Goal: Task Accomplishment & Management: Manage account settings

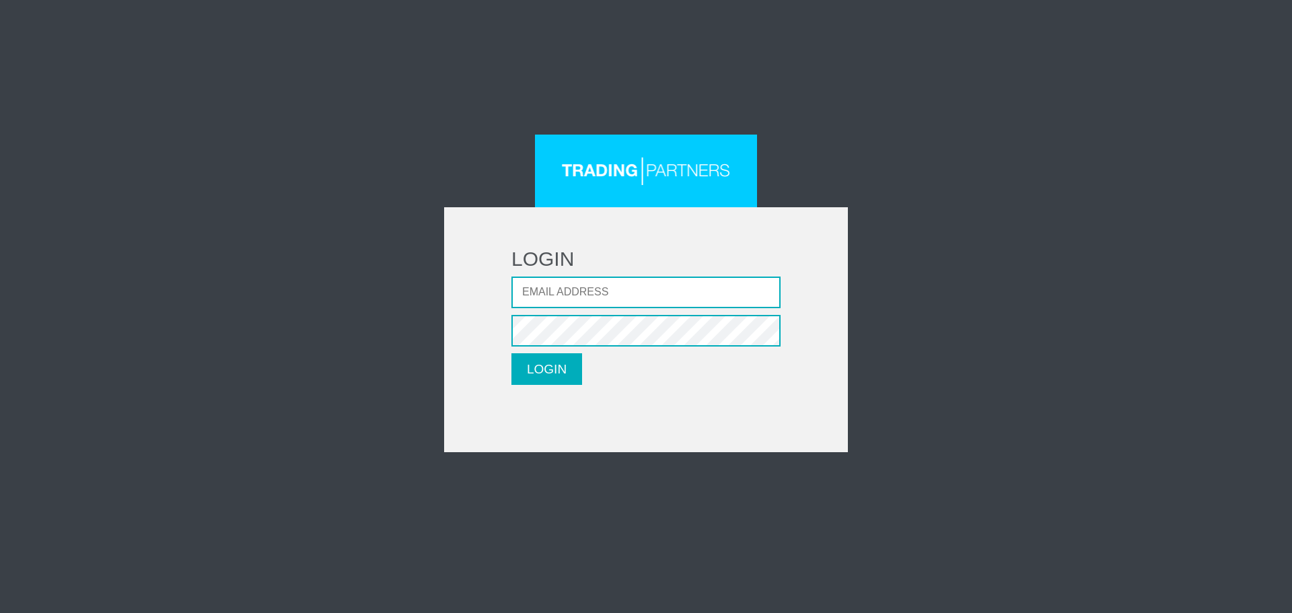
type input "dghazaryan@fxcess.com"
click at [511, 353] on button "LOGIN" at bounding box center [546, 369] width 71 height 32
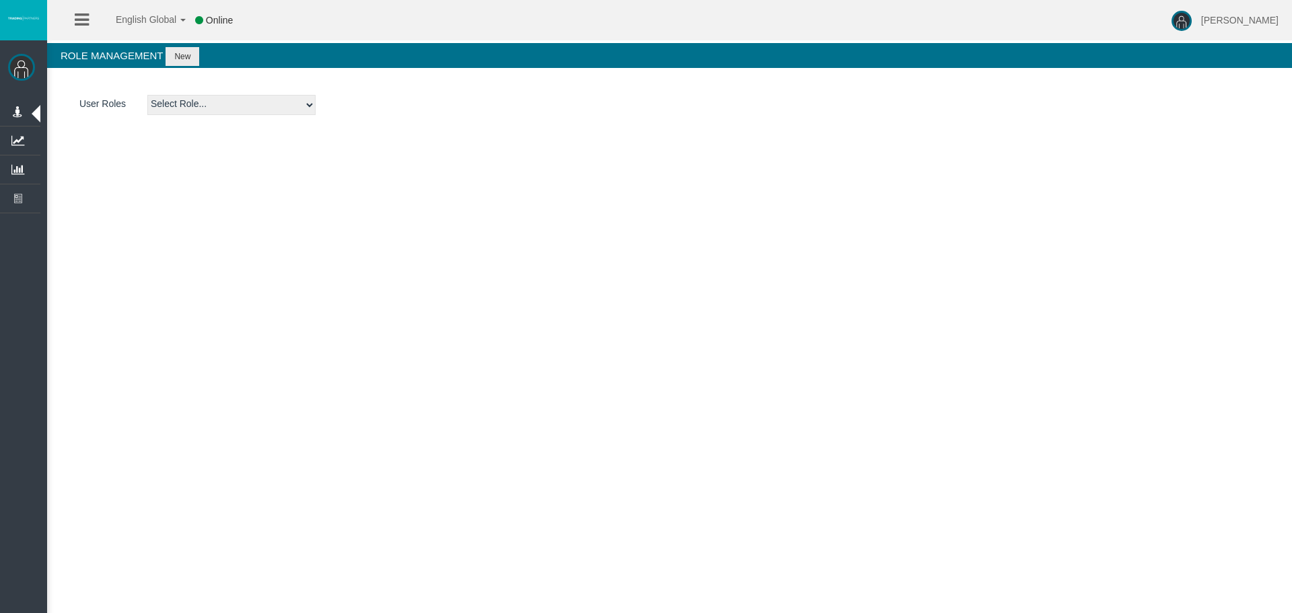
click at [79, 20] on icon at bounding box center [82, 19] width 14 height 17
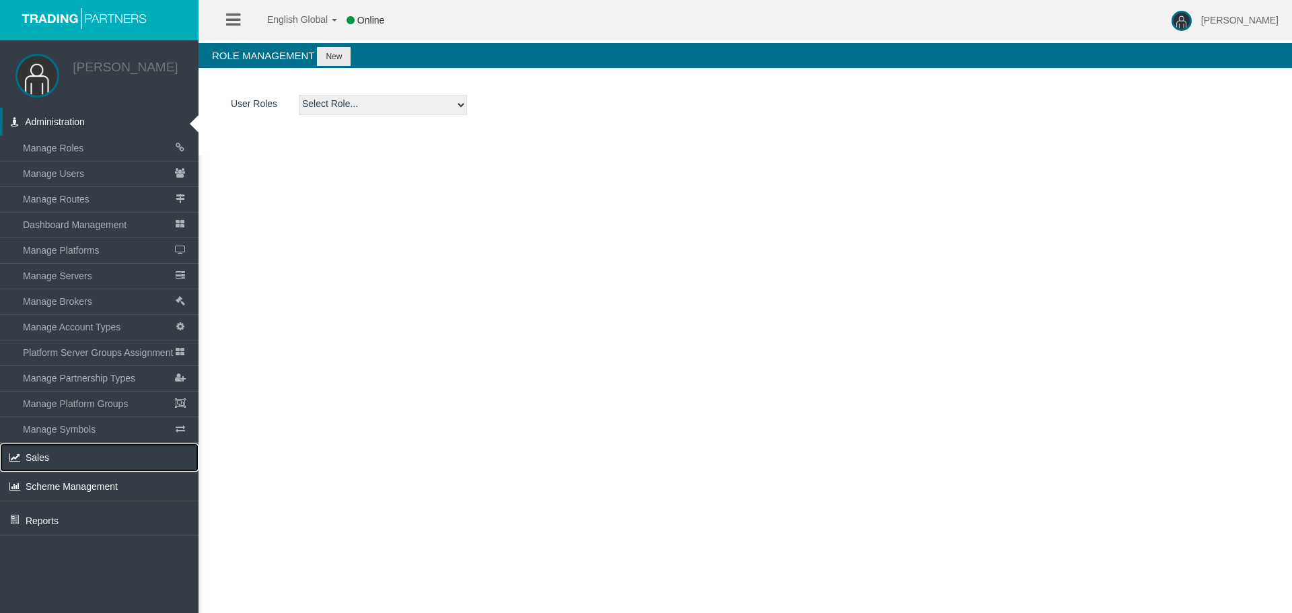
click at [61, 454] on link "Sales" at bounding box center [99, 457] width 198 height 28
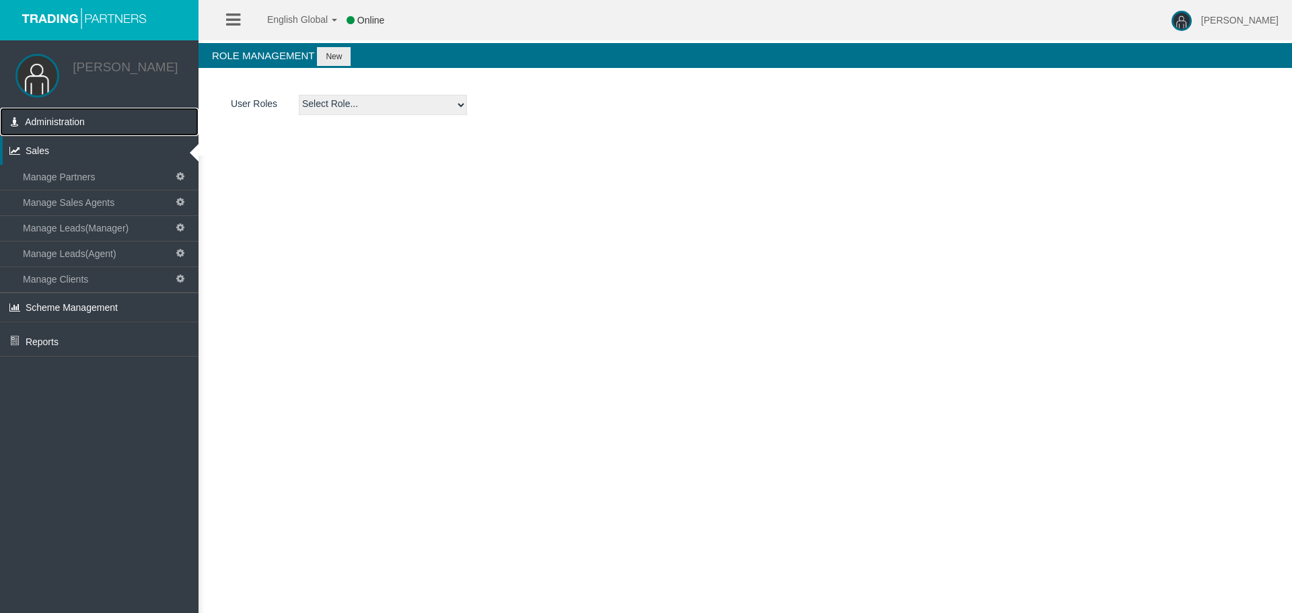
click at [58, 120] on span "Administration" at bounding box center [55, 121] width 60 height 11
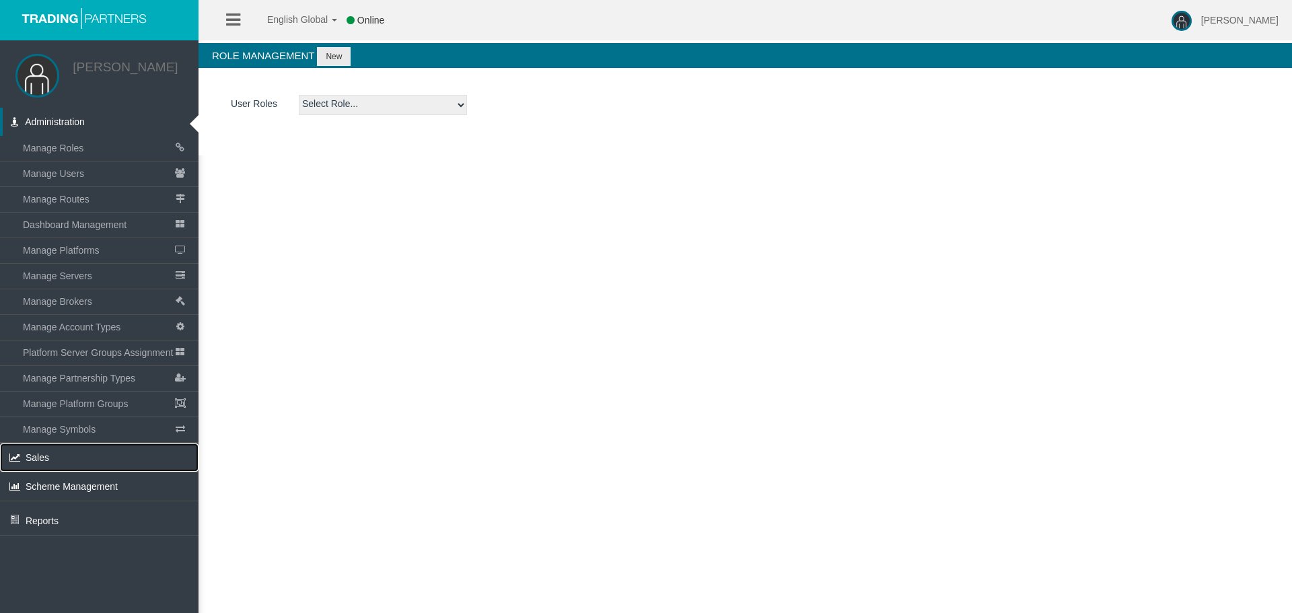
click at [48, 455] on span "Sales" at bounding box center [38, 457] width 24 height 11
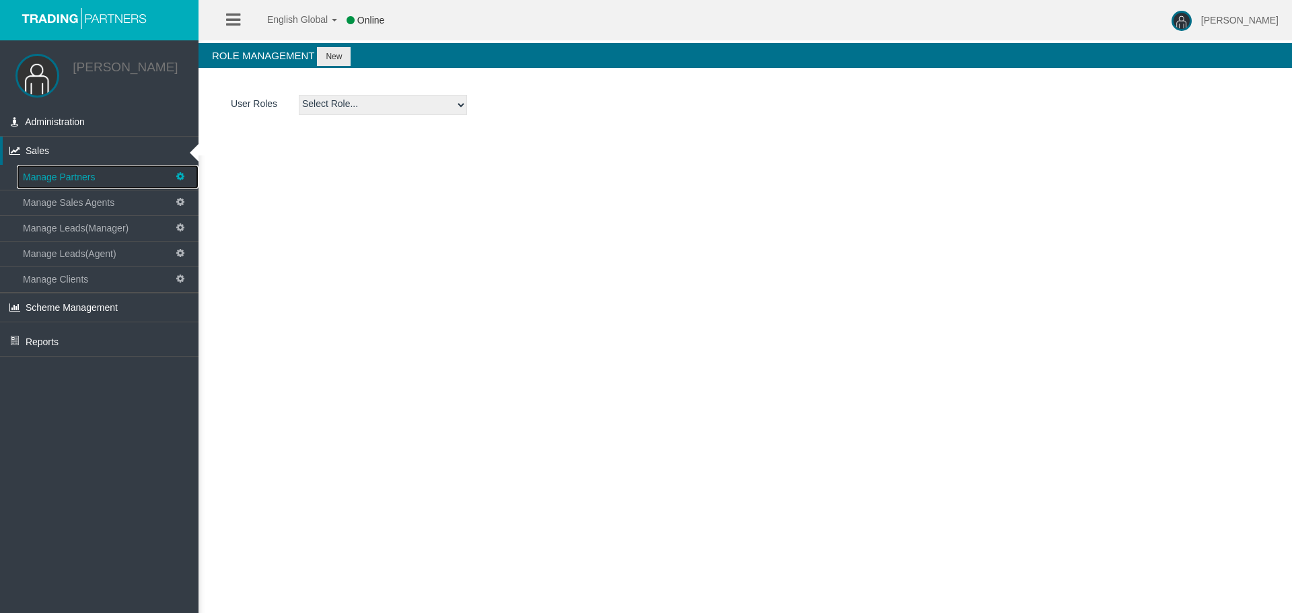
click at [88, 175] on span "Manage Partners" at bounding box center [59, 177] width 72 height 11
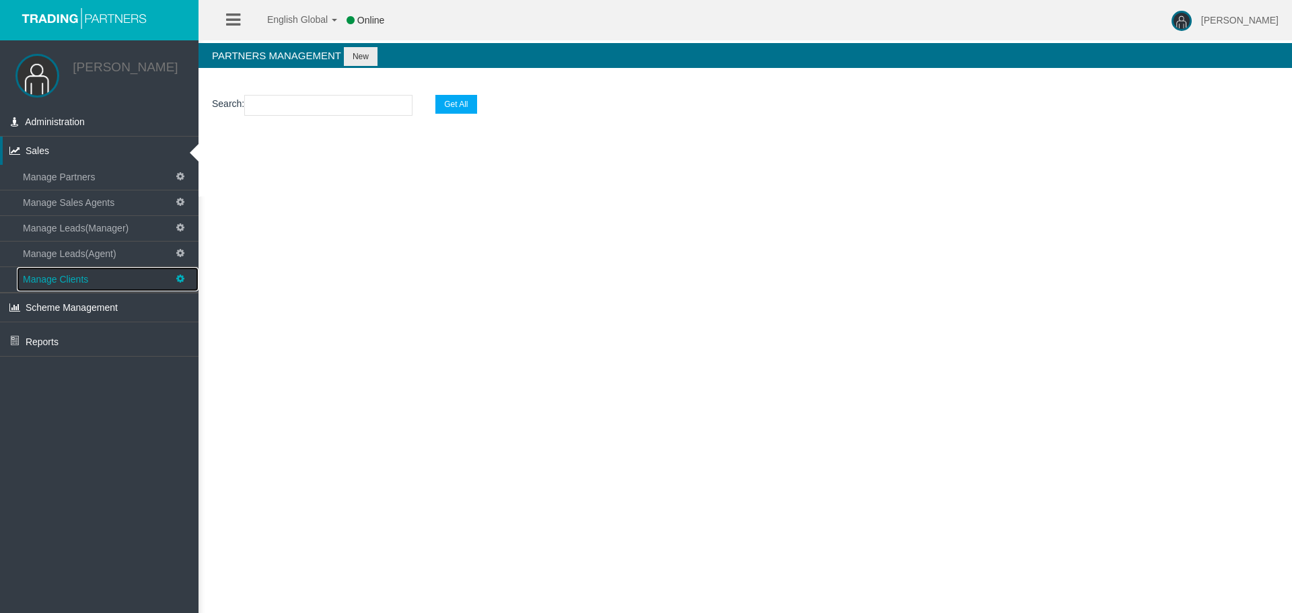
click at [79, 281] on span "Manage Clients" at bounding box center [55, 279] width 65 height 11
click at [307, 108] on input "number" at bounding box center [328, 105] width 168 height 21
paste input "26101788"
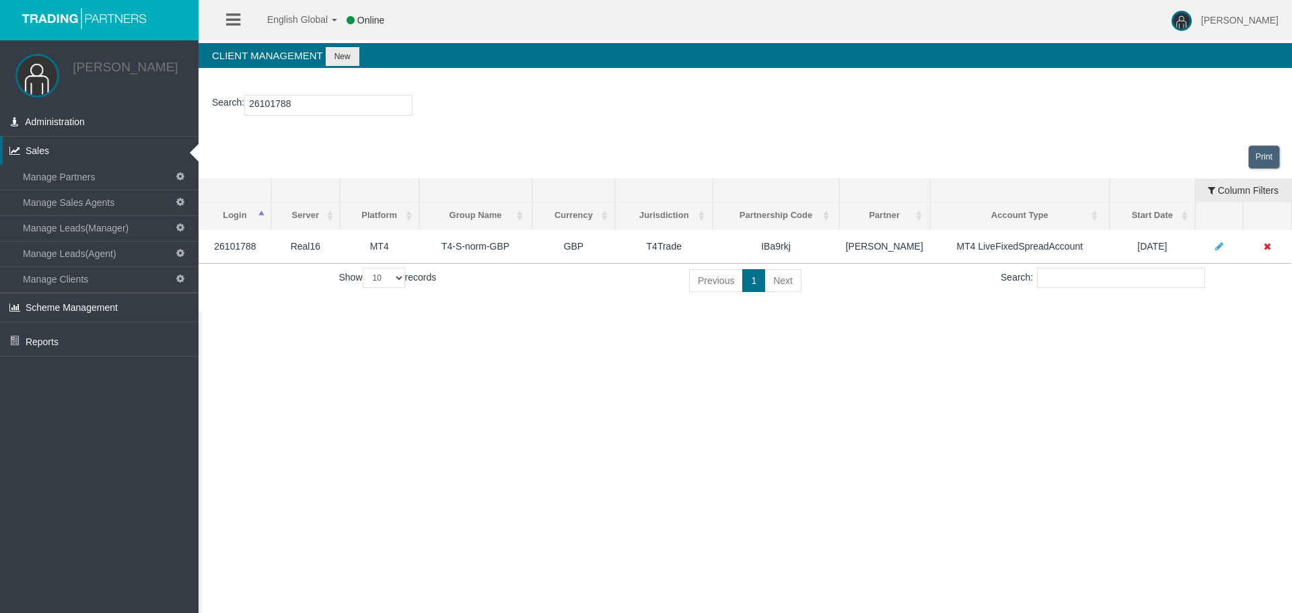
type input "26101788"
click at [308, 104] on input "26101788" at bounding box center [328, 105] width 168 height 21
